Goal: Obtain resource: Download file/media

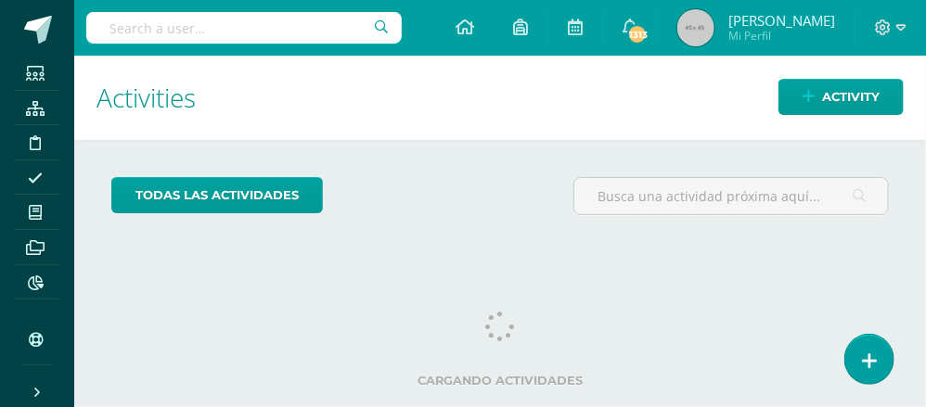
click at [162, 30] on input "text" at bounding box center [244, 28] width 316 height 32
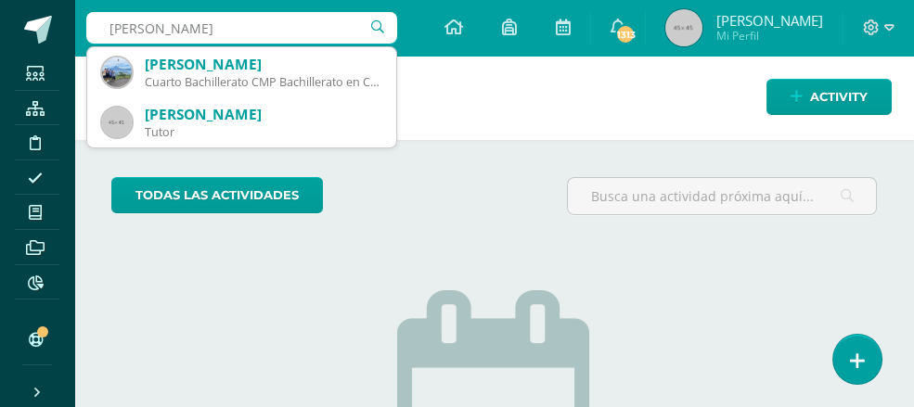
type input "carlos alejandro morales reyes"
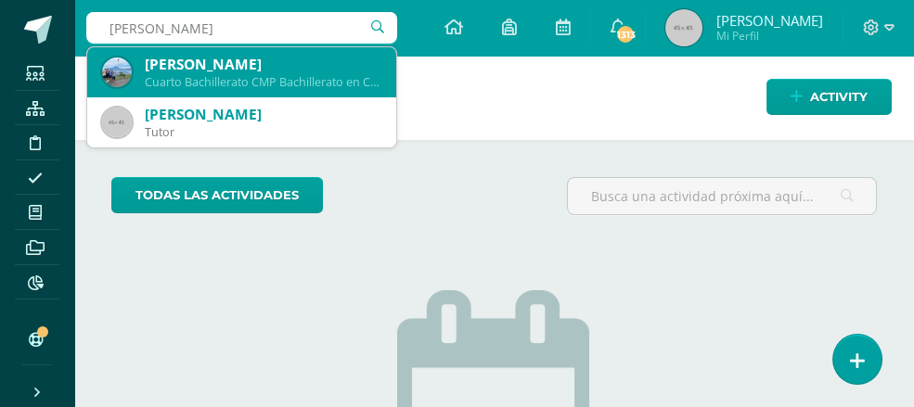
click at [206, 74] on div "Cuarto Bachillerato CMP Bachillerato en CCLL con Orientación en Computación 201…" at bounding box center [263, 82] width 237 height 16
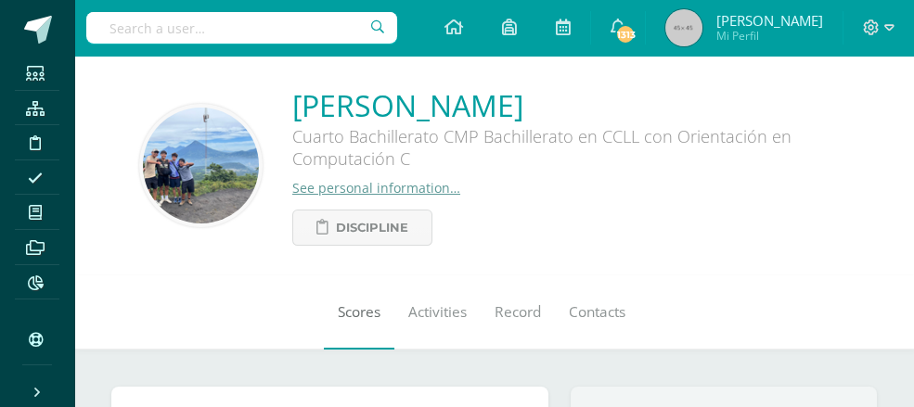
click at [338, 309] on span "Scores" at bounding box center [359, 312] width 43 height 19
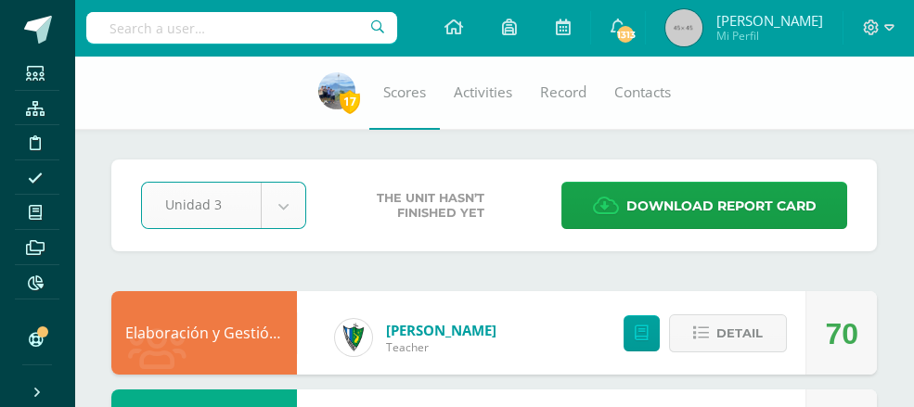
select select "Unidad 3"
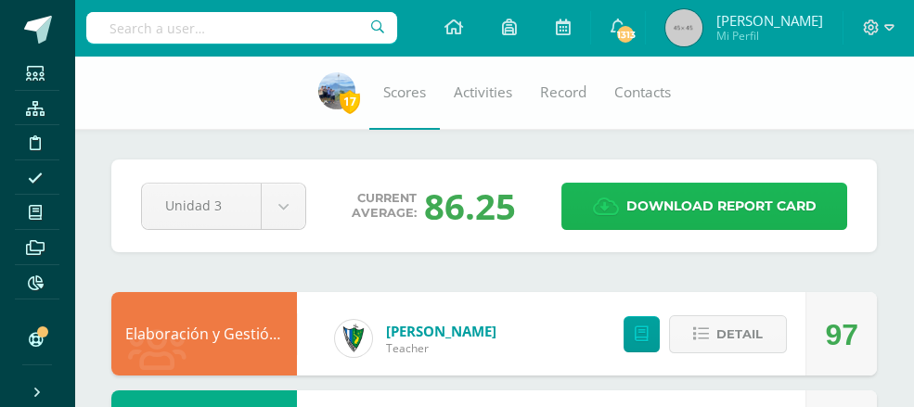
click at [662, 209] on span "Download report card" at bounding box center [721, 206] width 190 height 45
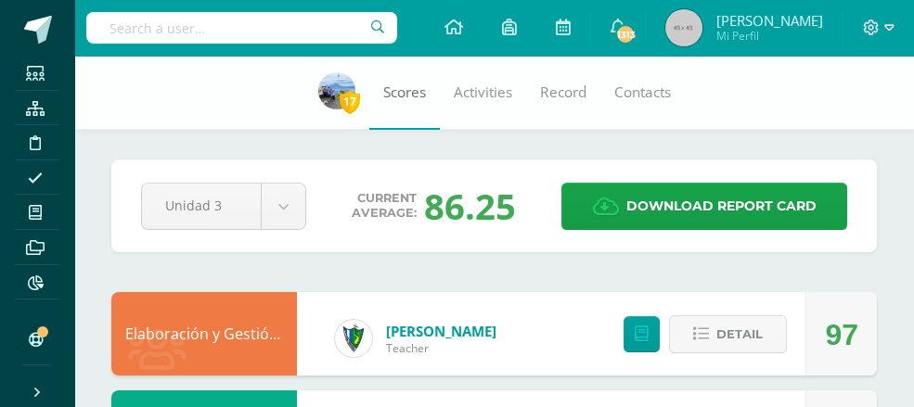
click at [418, 83] on span "Scores" at bounding box center [404, 92] width 43 height 19
